Goal: Transaction & Acquisition: Purchase product/service

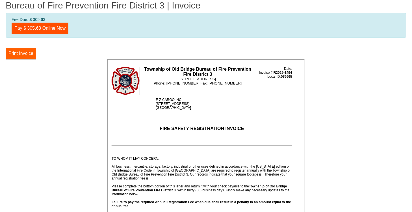
click at [27, 54] on button "Print Invoice" at bounding box center [21, 53] width 31 height 11
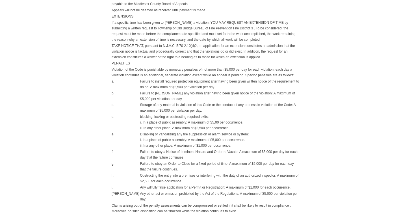
scroll to position [427, 0]
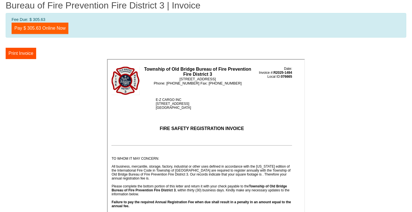
click at [43, 28] on link "Pay $ 305.63 Online Now" at bounding box center [40, 28] width 57 height 11
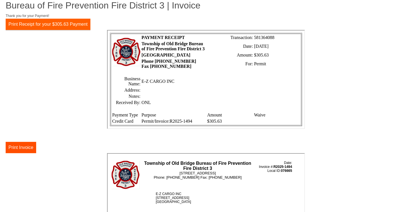
click at [51, 26] on button "Print Receipt for your $305.63 Payment" at bounding box center [48, 24] width 85 height 11
click at [184, 60] on td "Phone 732-723-1124 Fax 732-723-9658" at bounding box center [172, 63] width 65 height 11
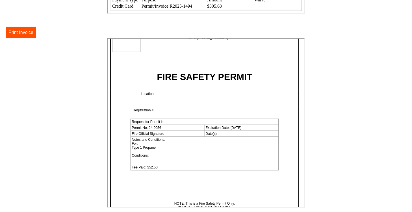
scroll to position [2132, 0]
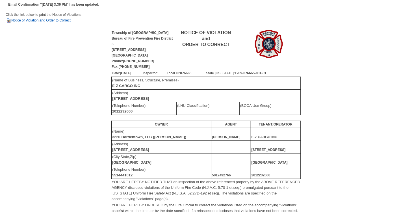
click at [40, 21] on link "Notice of Violation and Order to Correct" at bounding box center [38, 20] width 65 height 4
click at [60, 18] on td "Click the link below to print the Notice of Violations Notice of Violation and …" at bounding box center [206, 20] width 401 height 17
click at [57, 21] on link "Notice of Violation and Order to Correct" at bounding box center [38, 20] width 65 height 4
click at [41, 20] on link "Notice of Violation and Order to Correct" at bounding box center [38, 20] width 65 height 4
